Goal: Information Seeking & Learning: Find specific fact

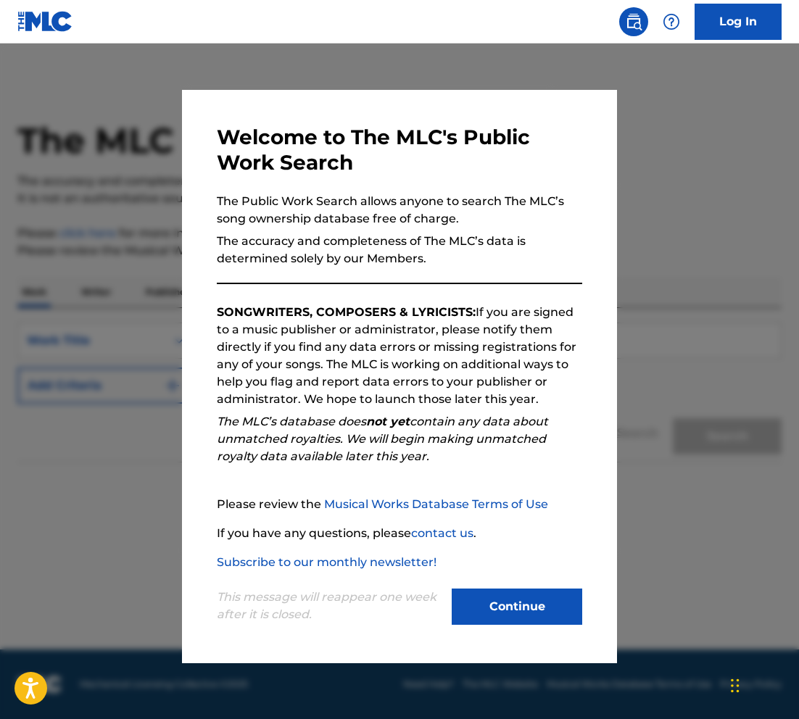
click at [526, 619] on button "Continue" at bounding box center [517, 607] width 131 height 36
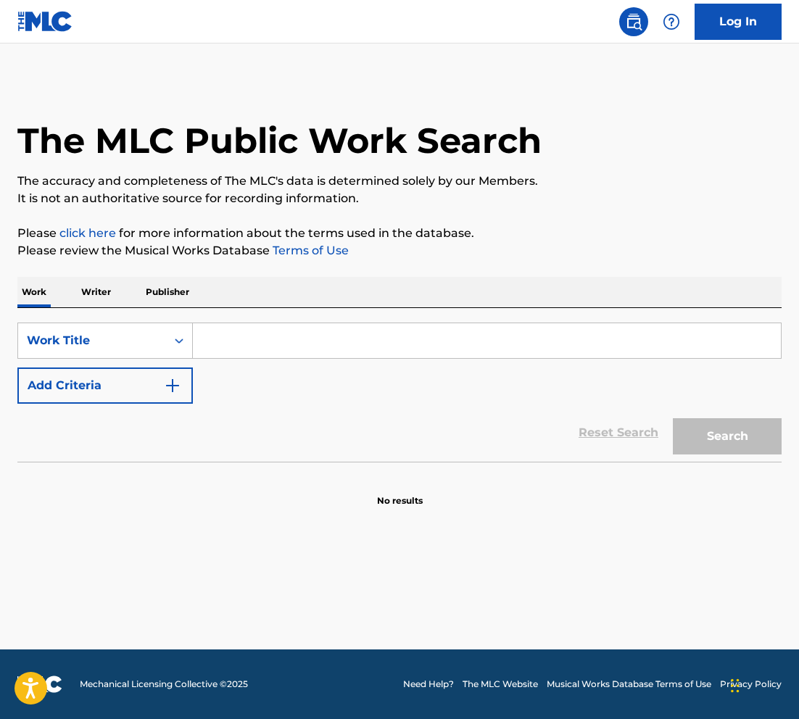
click at [277, 338] on input "Search Form" at bounding box center [487, 340] width 588 height 35
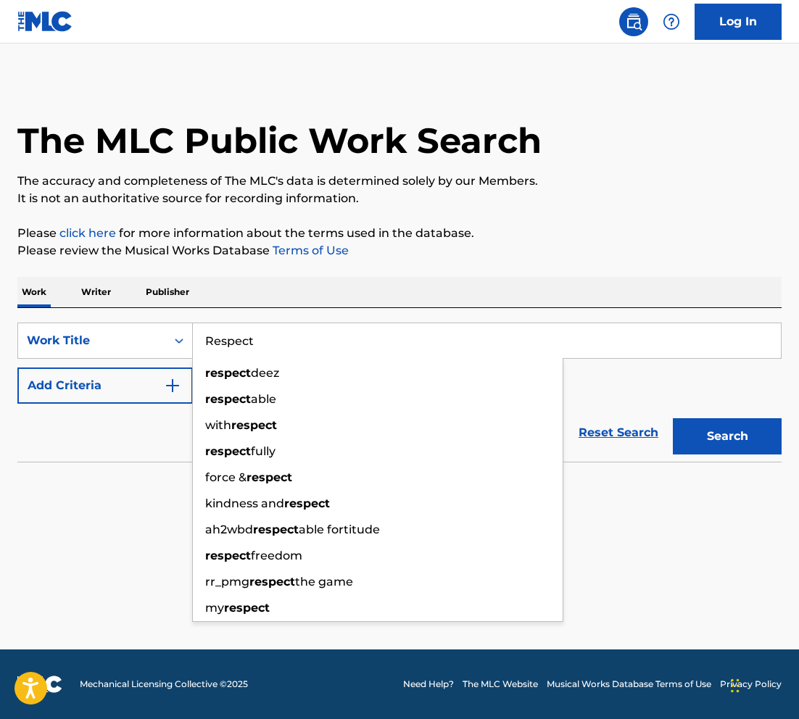
type input "Respect"
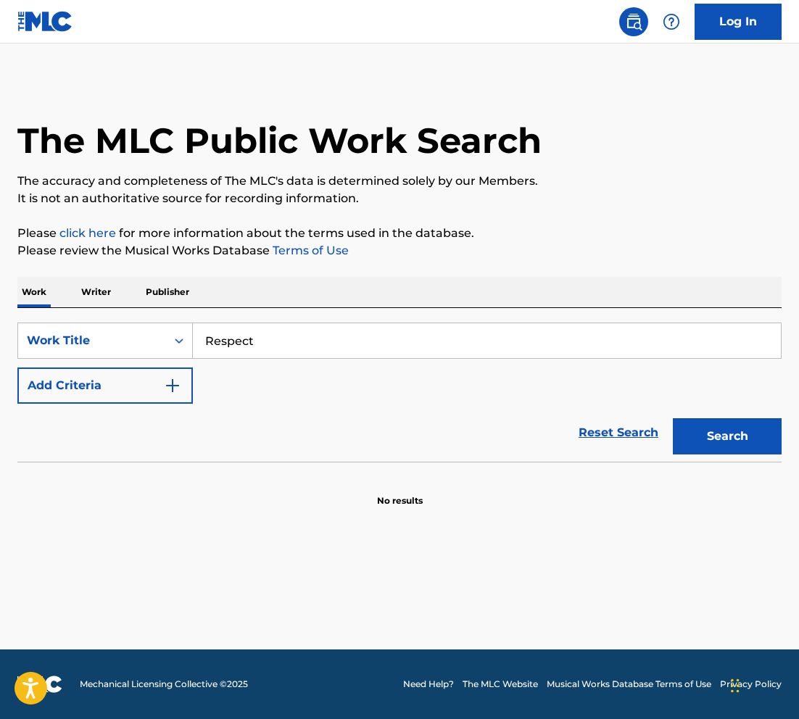
click at [703, 434] on button "Search" at bounding box center [727, 436] width 109 height 36
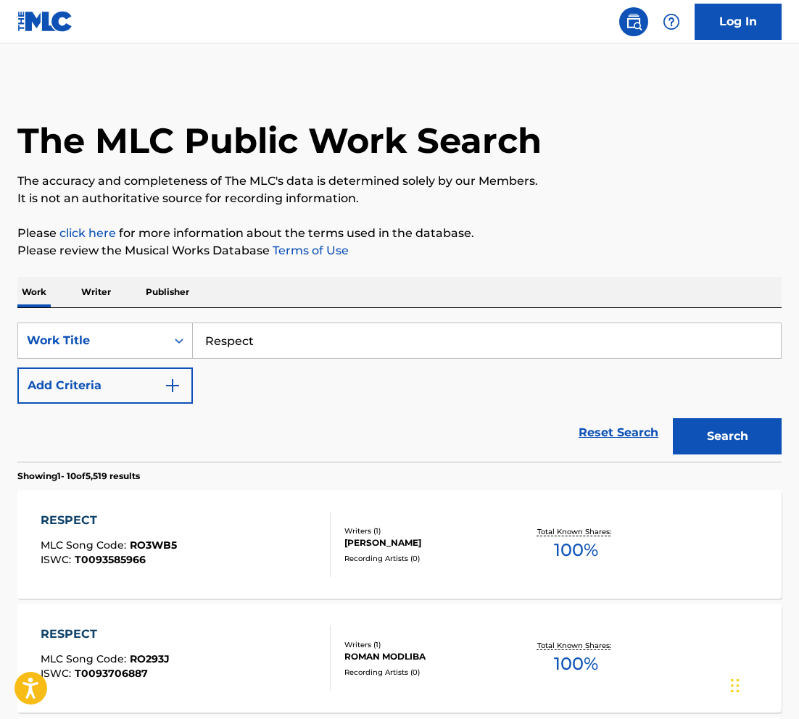
click at [181, 389] on img "Search Form" at bounding box center [172, 385] width 17 height 17
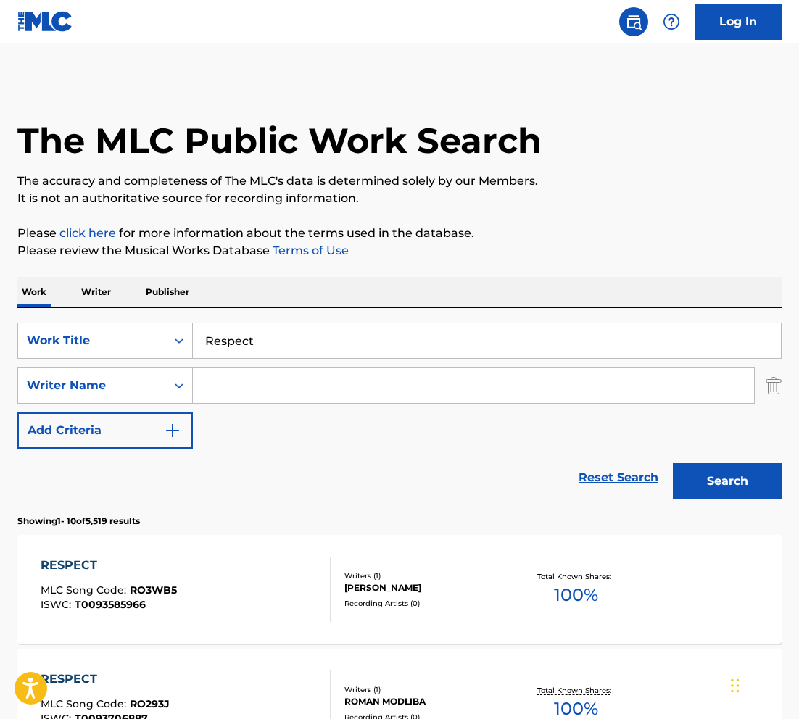
click at [278, 390] on input "Search Form" at bounding box center [473, 385] width 561 height 35
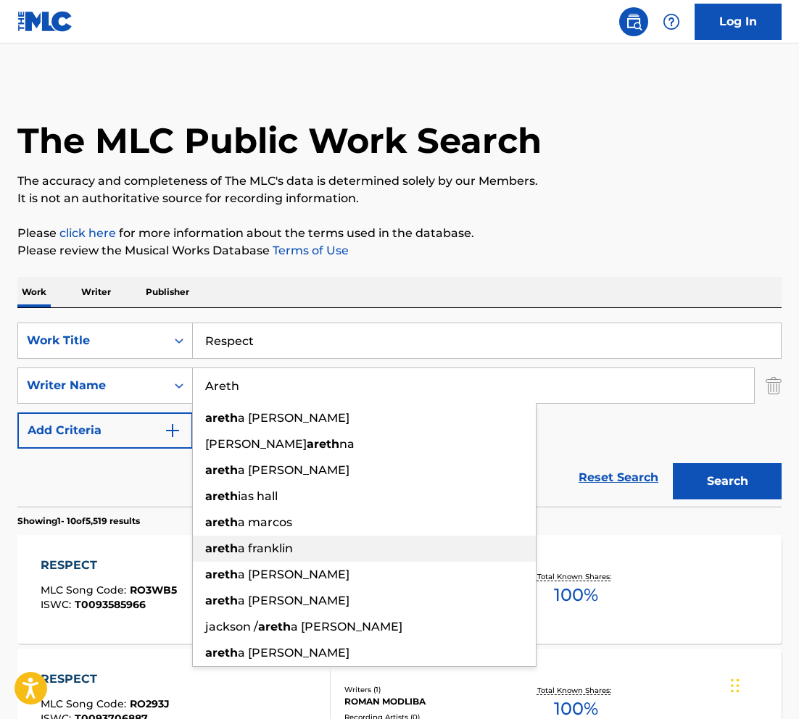
click at [263, 550] on span "a franklin" at bounding box center [265, 549] width 55 height 14
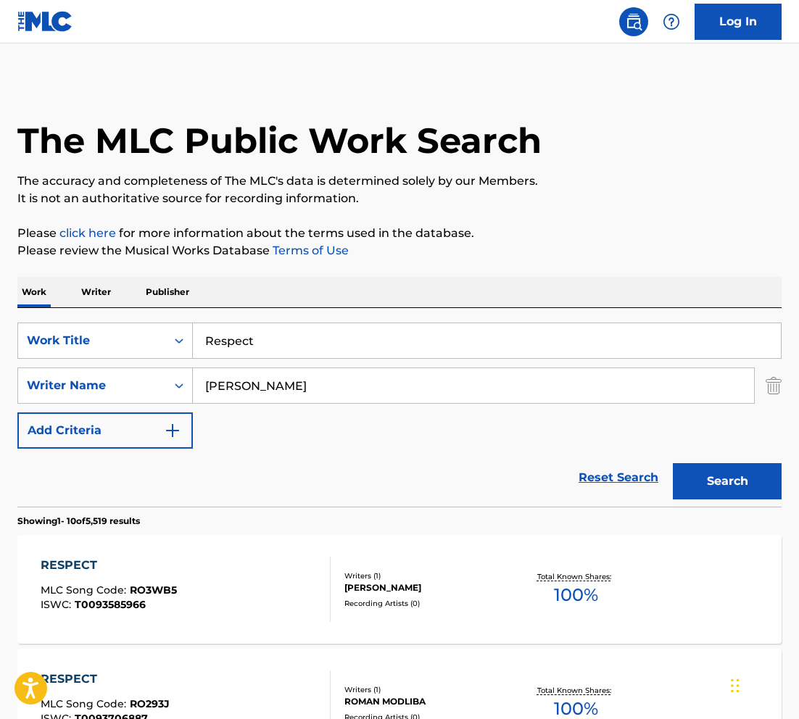
click at [754, 482] on button "Search" at bounding box center [727, 481] width 109 height 36
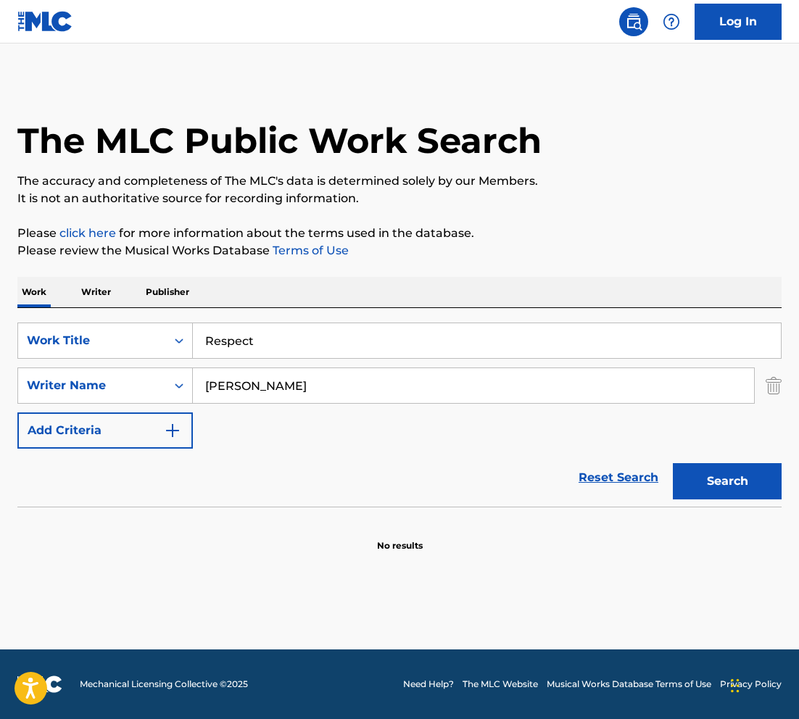
click at [302, 387] on input "[PERSON_NAME]" at bounding box center [473, 385] width 561 height 35
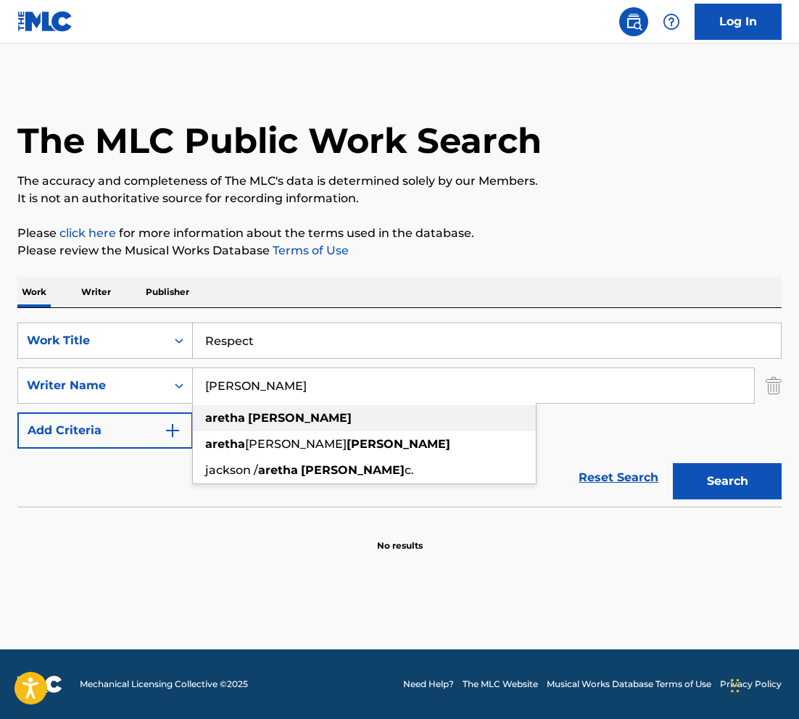
click at [267, 423] on strong "[PERSON_NAME]" at bounding box center [300, 418] width 104 height 14
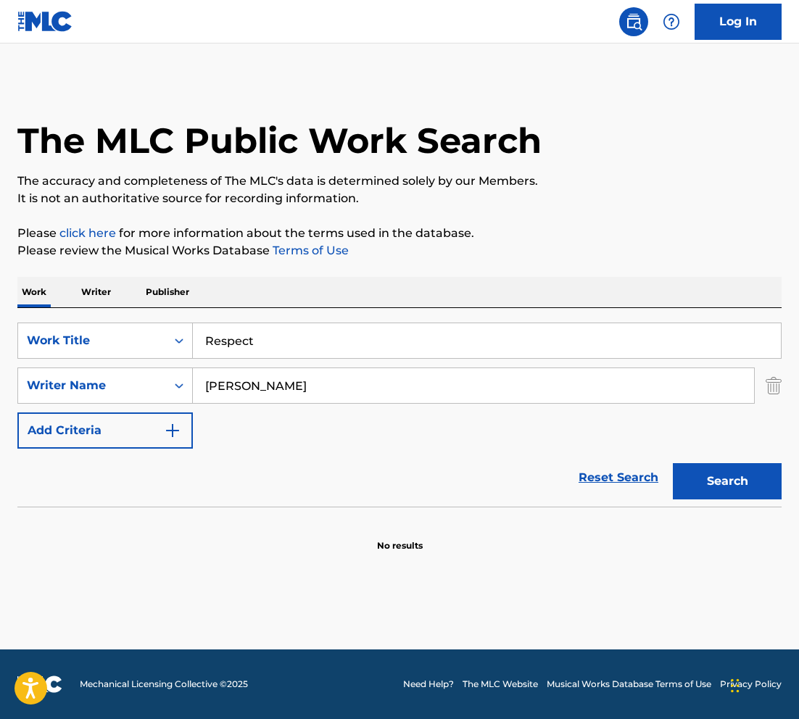
click at [307, 390] on input "[PERSON_NAME]" at bounding box center [473, 385] width 561 height 35
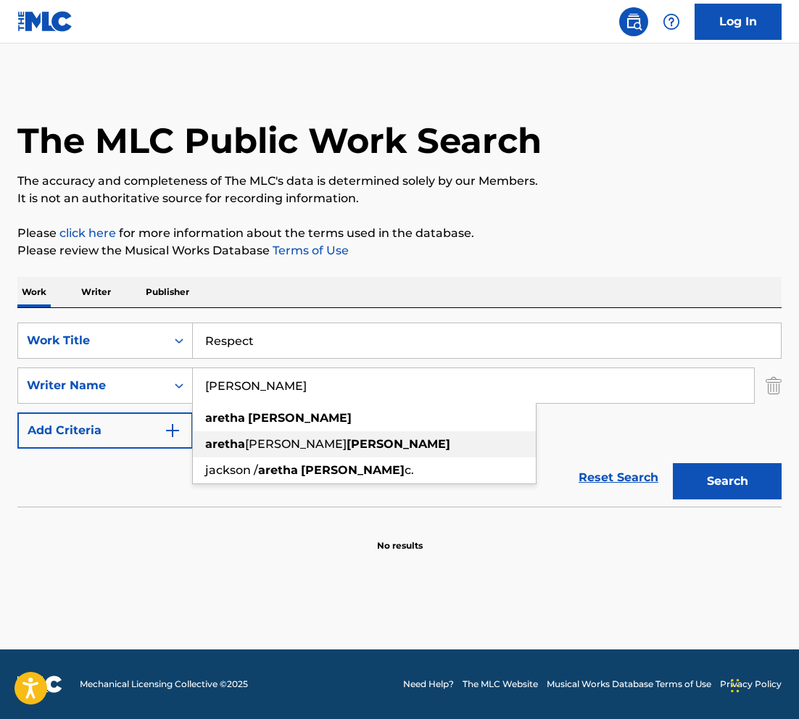
click at [278, 442] on span "[PERSON_NAME]" at bounding box center [296, 444] width 102 height 14
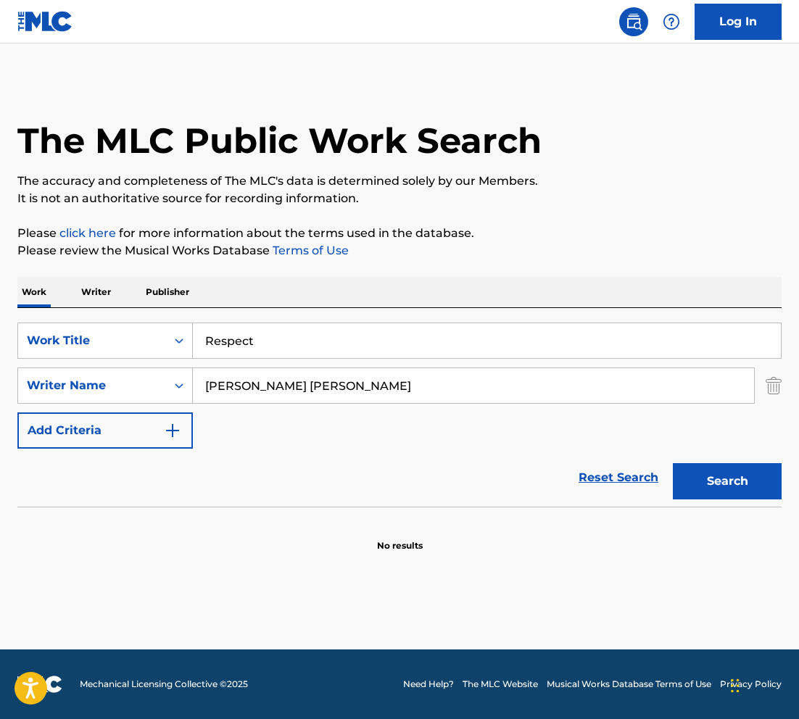
click at [749, 481] on button "Search" at bounding box center [727, 481] width 109 height 36
drag, startPoint x: 363, startPoint y: 391, endPoint x: 246, endPoint y: 383, distance: 117.7
click at [246, 383] on input "[PERSON_NAME] [PERSON_NAME]" at bounding box center [473, 385] width 561 height 35
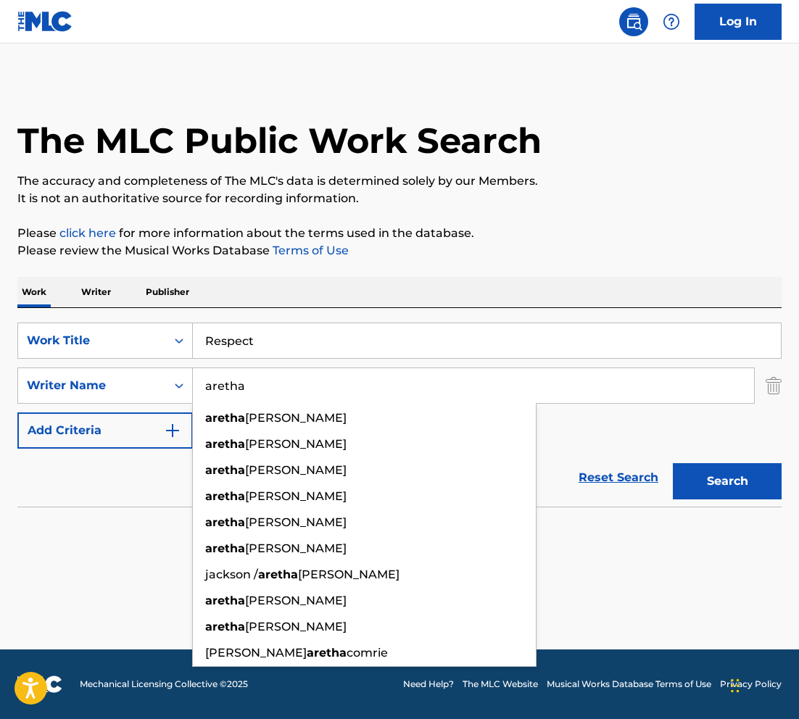
click at [673, 463] on button "Search" at bounding box center [727, 481] width 109 height 36
drag, startPoint x: 276, startPoint y: 381, endPoint x: 148, endPoint y: 404, distance: 130.4
click at [147, 402] on div "SearchWithCriteriab801d29a-3c67-4f67-a8be-b2e8736d169c Writer Name [PERSON_NAME…" at bounding box center [399, 386] width 764 height 36
drag, startPoint x: 286, startPoint y: 384, endPoint x: 195, endPoint y: 384, distance: 90.6
click at [195, 384] on input "aretha" at bounding box center [473, 385] width 561 height 35
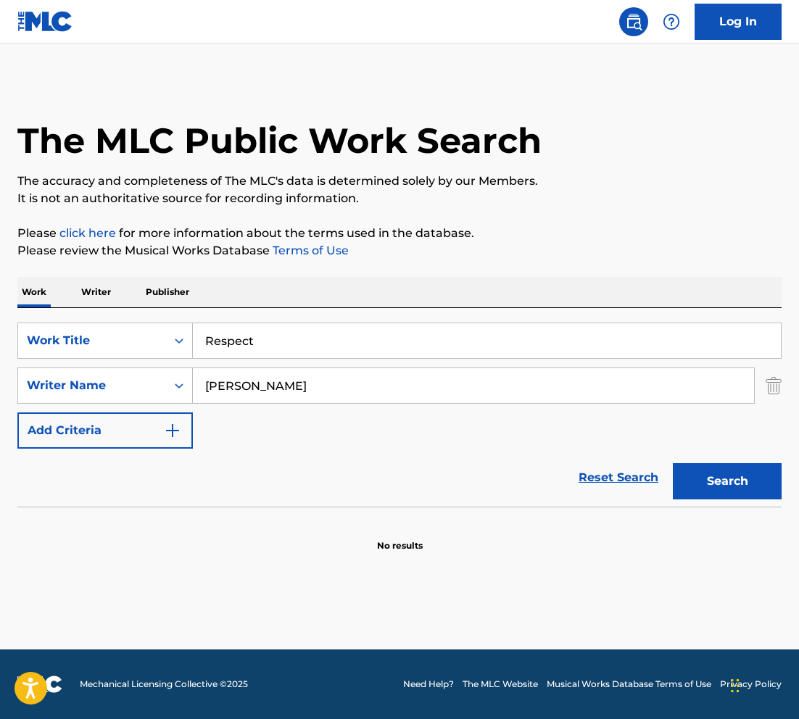
click at [673, 463] on button "Search" at bounding box center [727, 481] width 109 height 36
click at [218, 389] on input "[PERSON_NAME]" at bounding box center [473, 385] width 561 height 35
type input "[PERSON_NAME]"
click at [673, 463] on button "Search" at bounding box center [727, 481] width 109 height 36
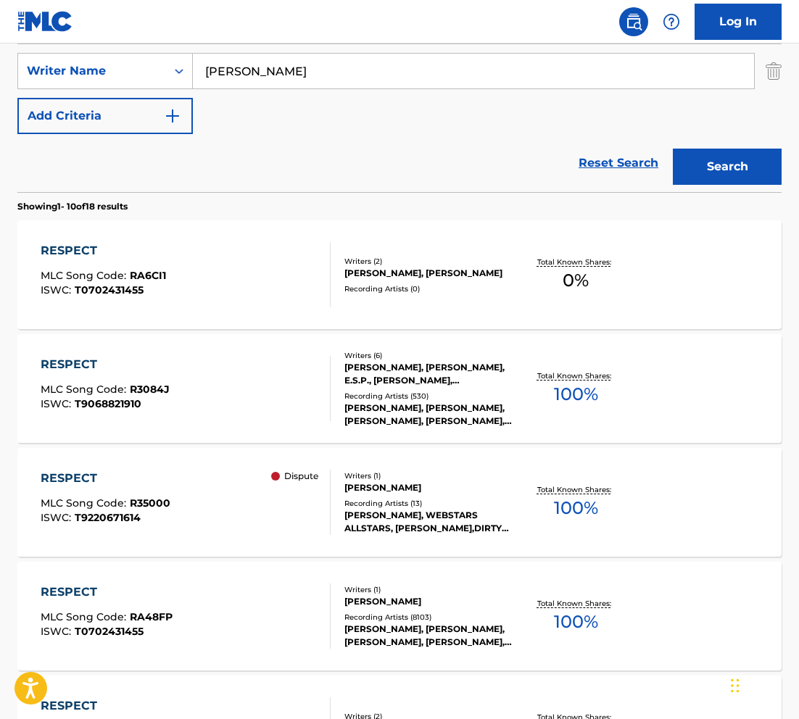
scroll to position [311, 0]
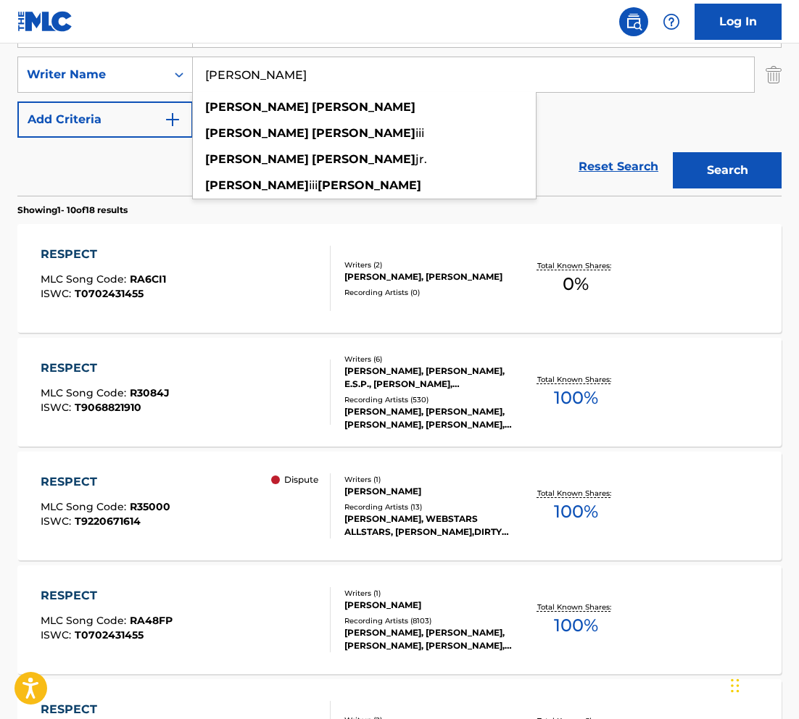
click at [569, 78] on input "[PERSON_NAME]" at bounding box center [473, 74] width 561 height 35
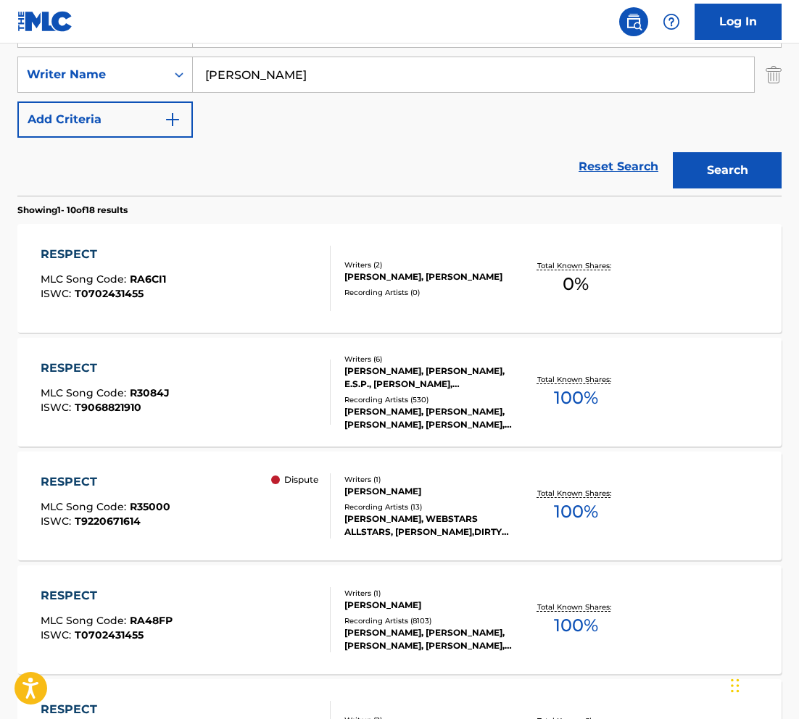
click at [149, 177] on div "Reset Search Search" at bounding box center [399, 167] width 764 height 58
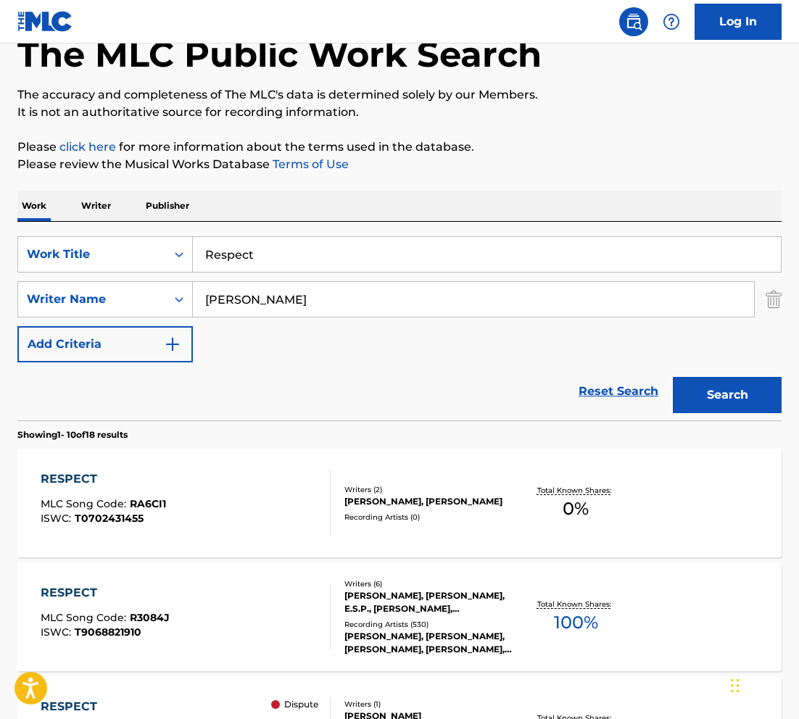
scroll to position [0, 0]
